Goal: Use online tool/utility: Utilize a website feature to perform a specific function

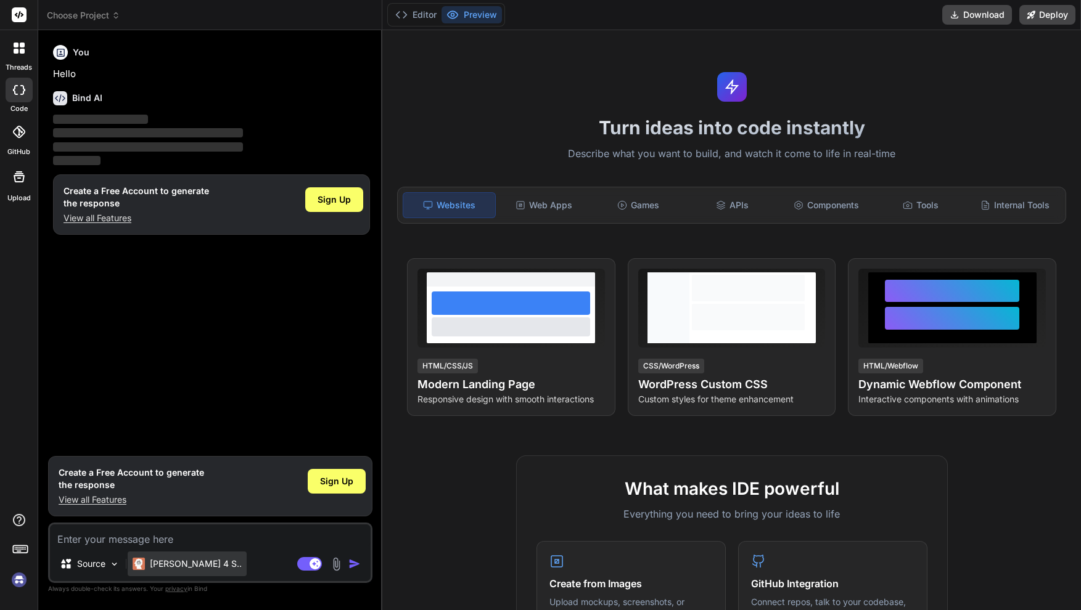
click at [187, 567] on p "Claude 4 S.." at bounding box center [196, 564] width 92 height 12
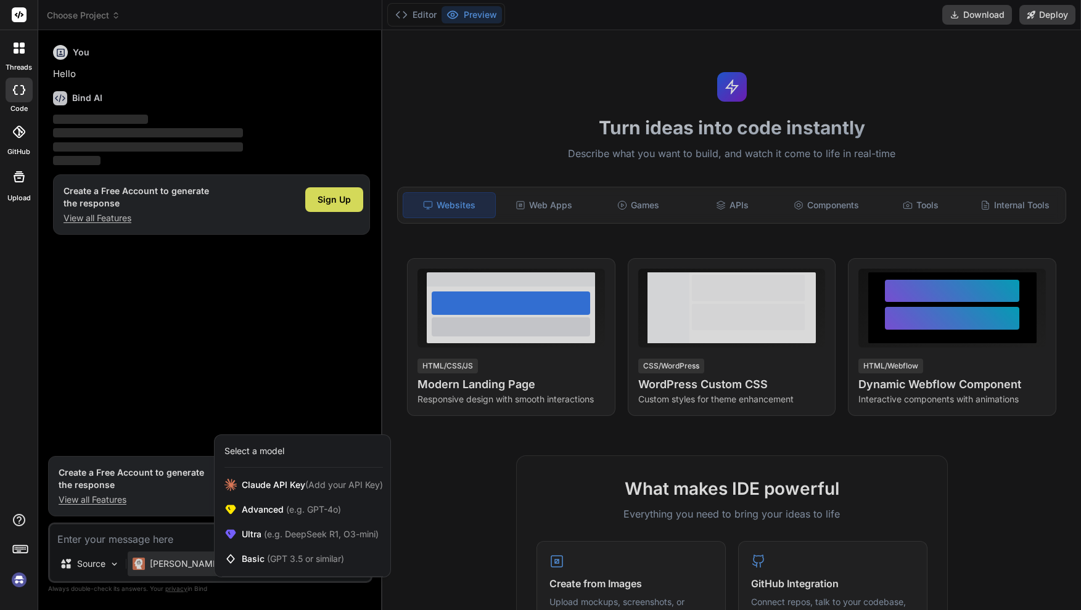
click at [187, 567] on div at bounding box center [540, 305] width 1081 height 610
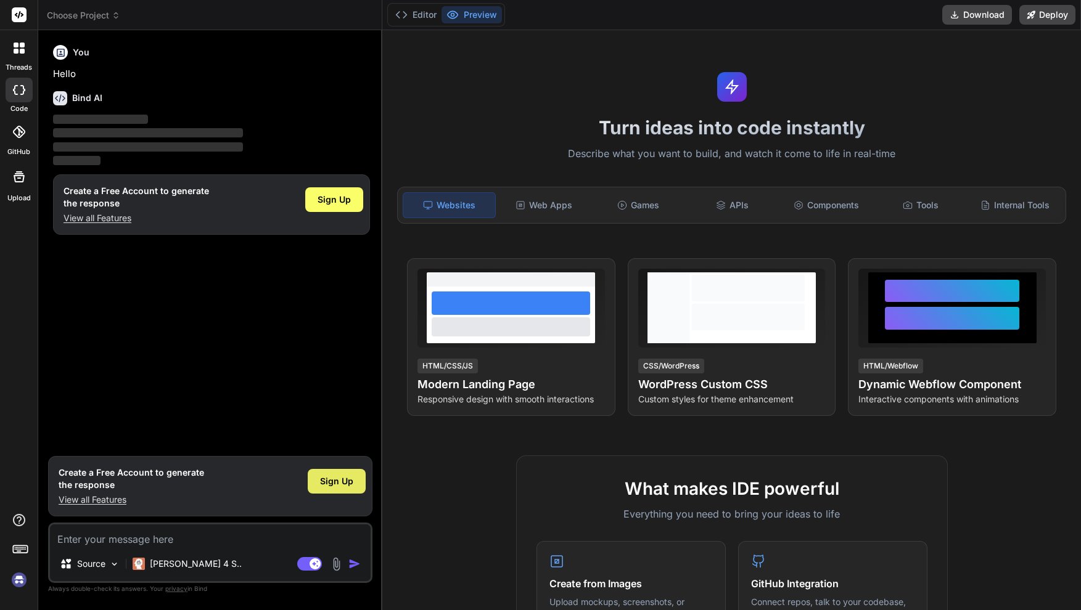
click at [337, 485] on span "Sign Up" at bounding box center [336, 481] width 33 height 12
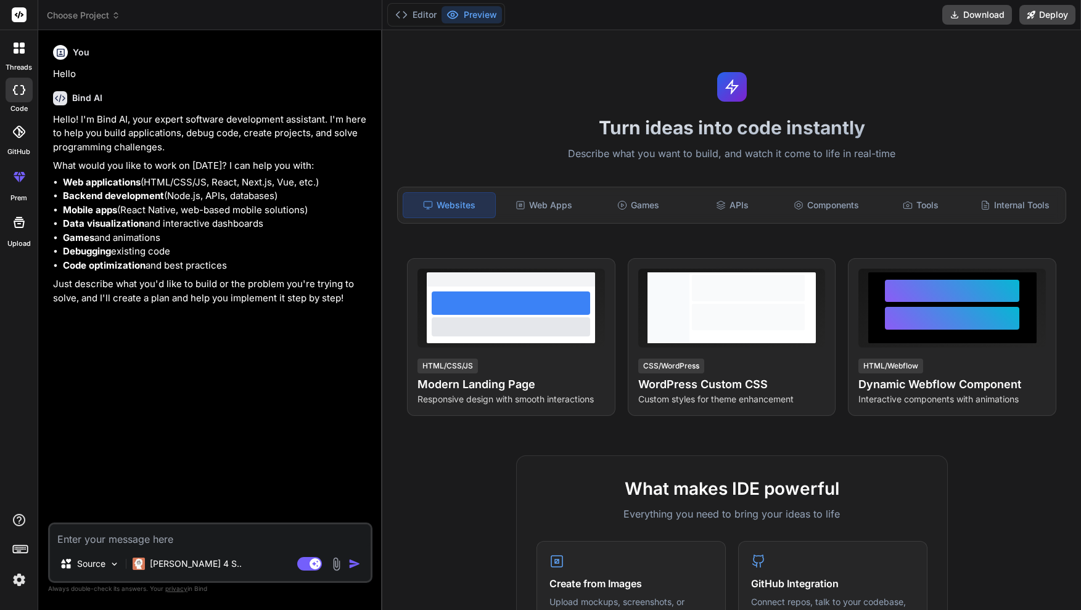
type textarea "x"
click at [17, 174] on icon at bounding box center [19, 177] width 15 height 15
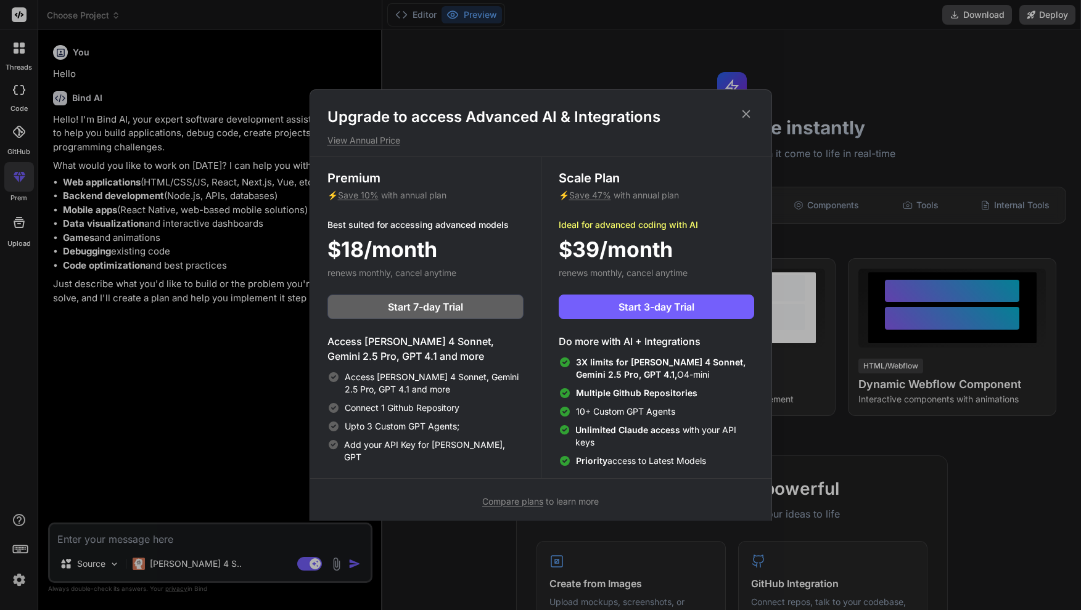
click at [745, 115] on icon at bounding box center [746, 114] width 14 height 14
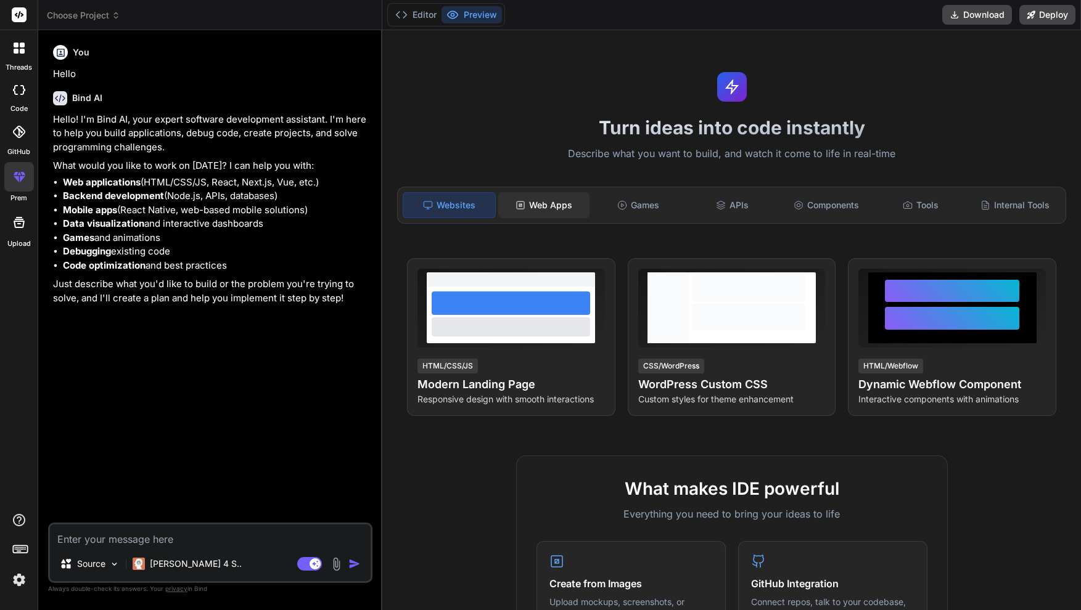
click at [544, 210] on div "Web Apps" at bounding box center [544, 205] width 92 height 26
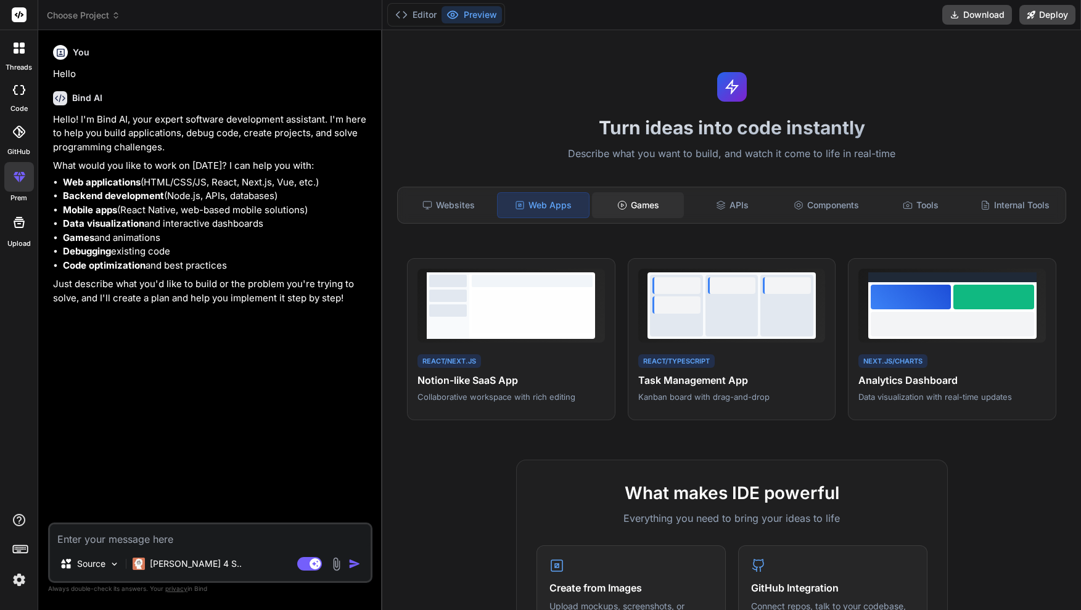
click at [631, 210] on div "Games" at bounding box center [638, 205] width 92 height 26
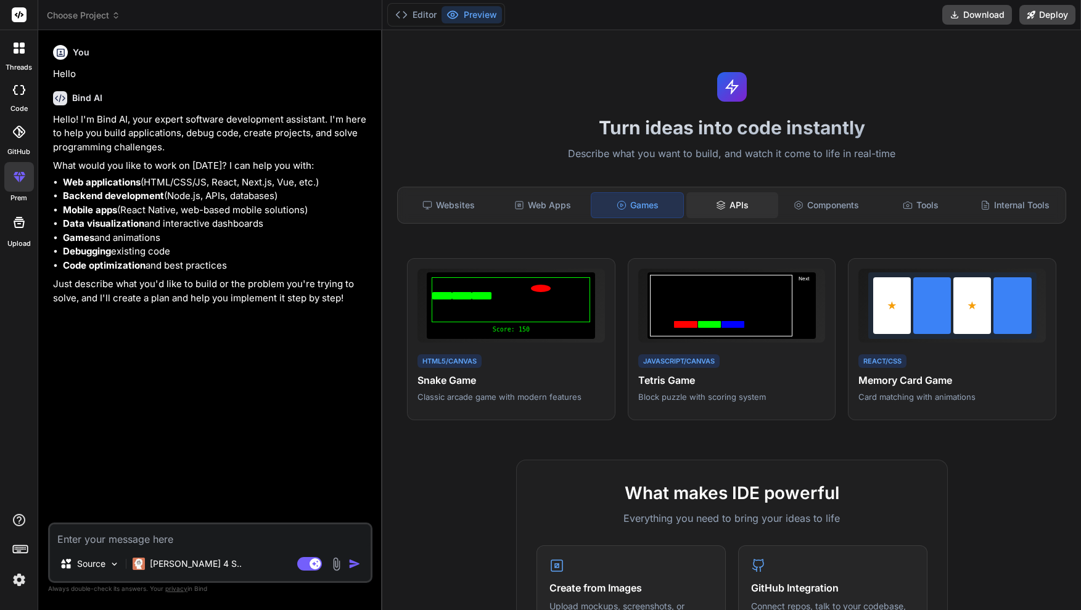
click at [734, 210] on div "APIs" at bounding box center [732, 205] width 92 height 26
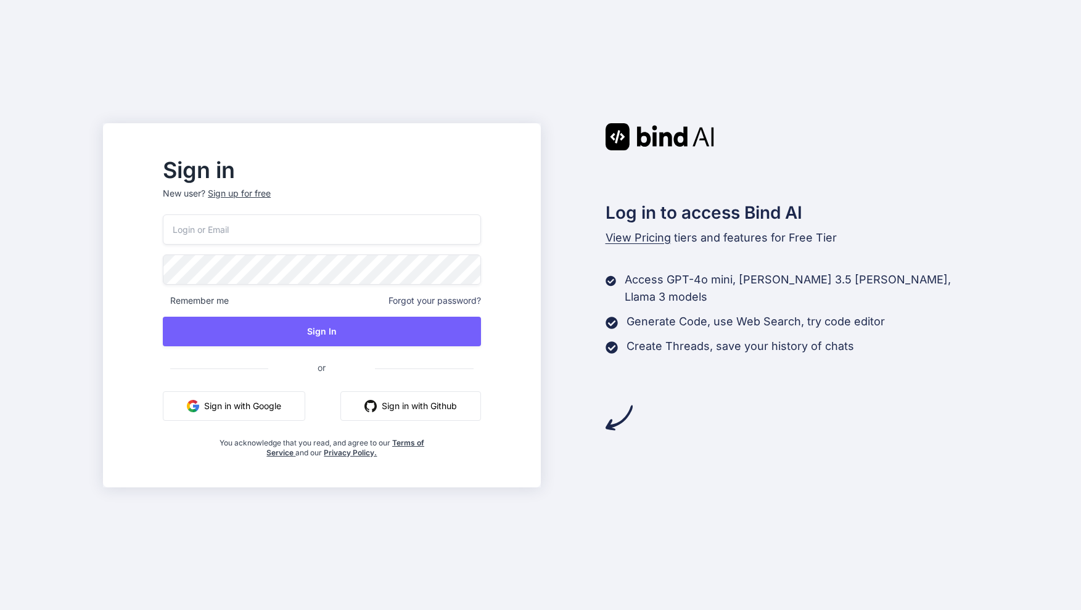
click at [269, 403] on button "Sign in with Google" at bounding box center [234, 407] width 142 height 30
